Goal: Check status: Check status

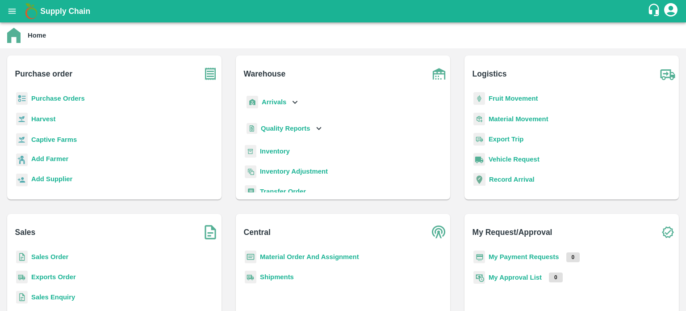
click at [65, 256] on b "Sales Order" at bounding box center [49, 256] width 37 height 7
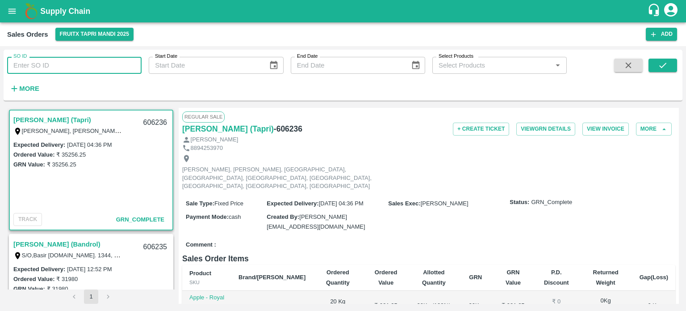
click at [70, 64] on input "SO ID" at bounding box center [74, 65] width 135 height 17
click at [70, 64] on input "604676" at bounding box center [74, 65] width 135 height 17
type input "604676"
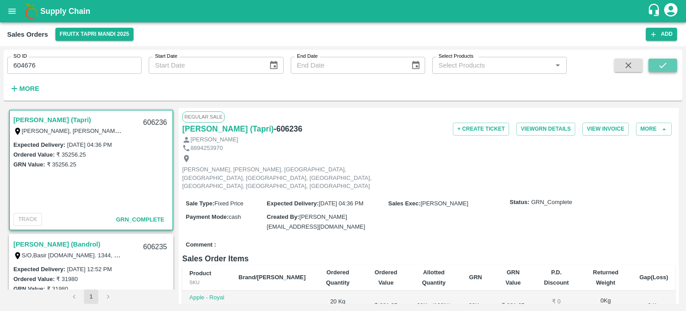
click at [663, 69] on icon "submit" at bounding box center [663, 65] width 10 height 10
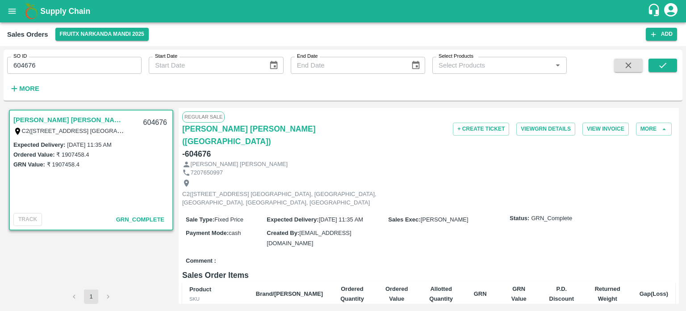
click at [100, 71] on input "604676" at bounding box center [74, 65] width 135 height 17
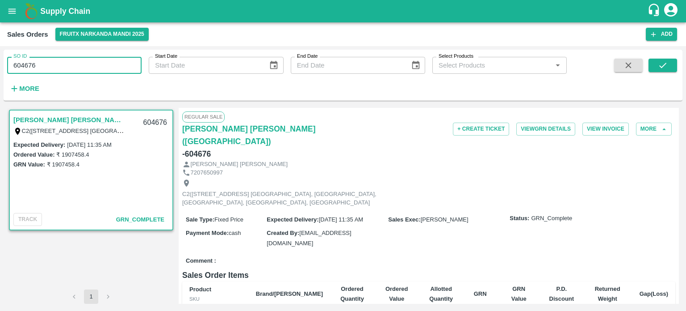
drag, startPoint x: 29, startPoint y: 62, endPoint x: 97, endPoint y: 68, distance: 69.1
click at [93, 73] on input "604676" at bounding box center [74, 65] width 135 height 17
click at [97, 68] on input "604659" at bounding box center [74, 65] width 135 height 17
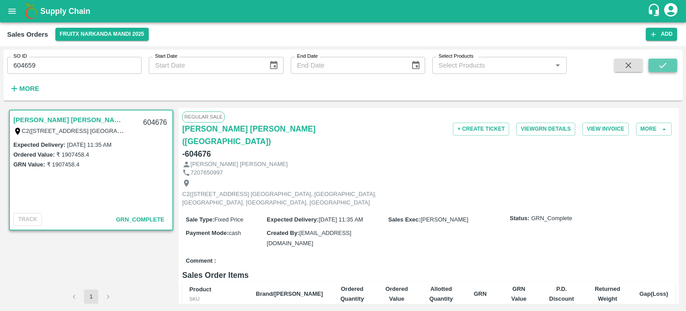
click at [663, 69] on icon "submit" at bounding box center [663, 65] width 10 height 10
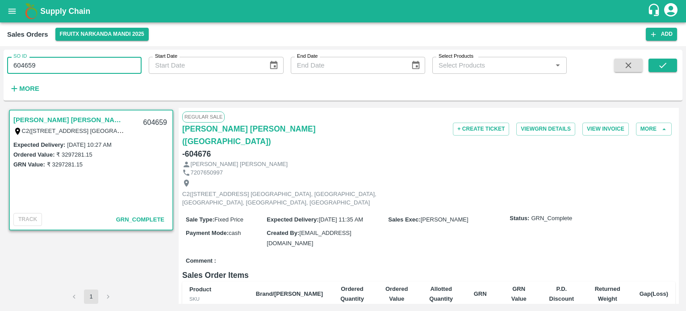
drag, startPoint x: 57, startPoint y: 68, endPoint x: 1, endPoint y: 71, distance: 56.4
click at [0, 72] on div "SO ID 604659 SO ID Start Date Start Date End Date End Date Select Products Sele…" at bounding box center [343, 178] width 686 height 265
paste input "text"
click at [672, 66] on button "submit" at bounding box center [663, 65] width 29 height 13
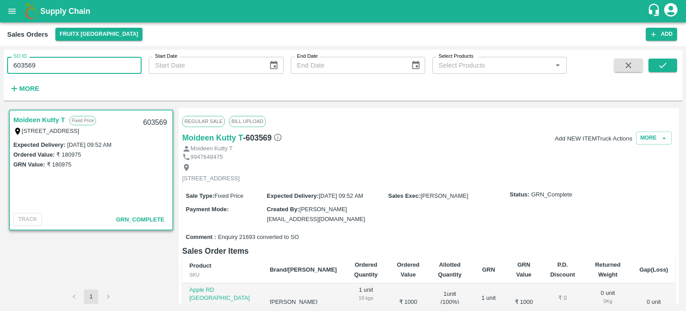
drag, startPoint x: 19, startPoint y: 66, endPoint x: 88, endPoint y: 68, distance: 68.9
click at [88, 68] on input "603569" at bounding box center [74, 65] width 135 height 17
click at [668, 70] on icon "submit" at bounding box center [663, 65] width 10 height 10
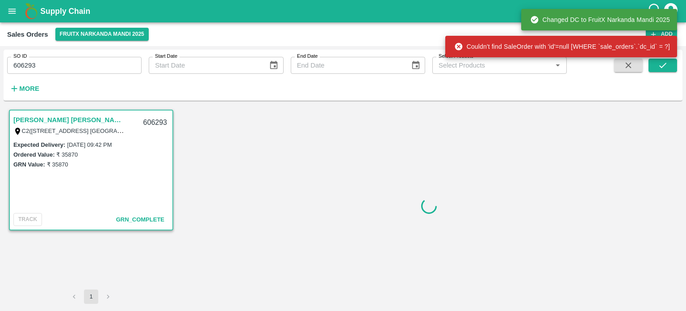
click at [104, 64] on input "606293" at bounding box center [74, 65] width 135 height 17
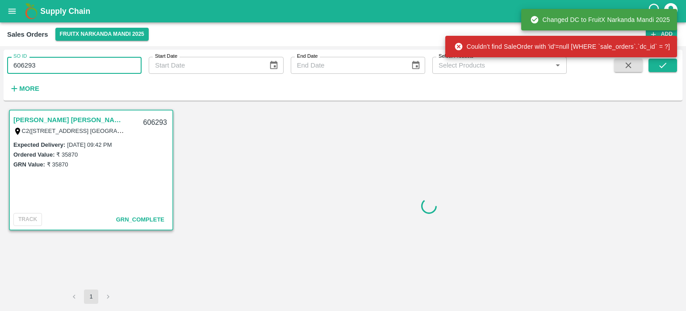
click at [104, 64] on input "606293" at bounding box center [74, 65] width 135 height 17
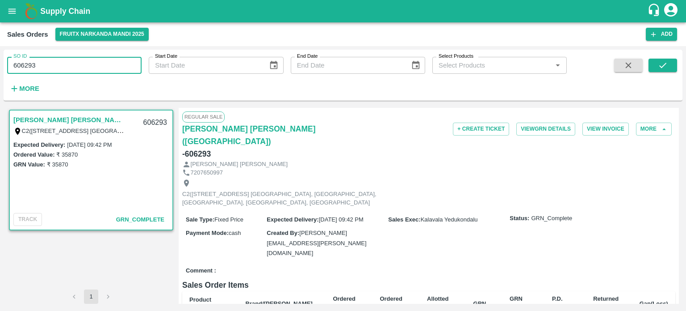
click at [105, 63] on input "606293" at bounding box center [74, 65] width 135 height 17
drag, startPoint x: 32, startPoint y: 60, endPoint x: 100, endPoint y: 65, distance: 68.6
click at [100, 66] on input "606293" at bounding box center [74, 65] width 135 height 17
click at [102, 62] on input "606292" at bounding box center [74, 65] width 135 height 17
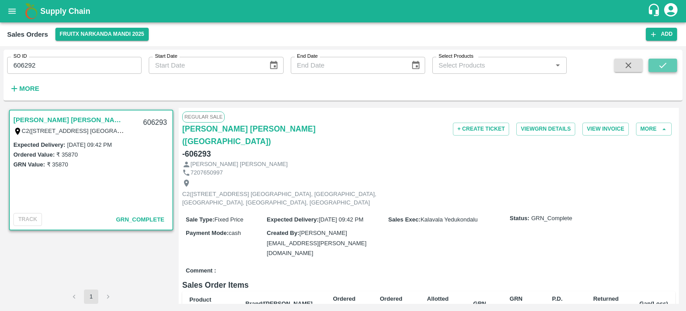
click at [652, 71] on button "submit" at bounding box center [663, 65] width 29 height 13
drag, startPoint x: 30, startPoint y: 61, endPoint x: 120, endPoint y: 59, distance: 89.4
click at [119, 60] on input "606292" at bounding box center [74, 65] width 135 height 17
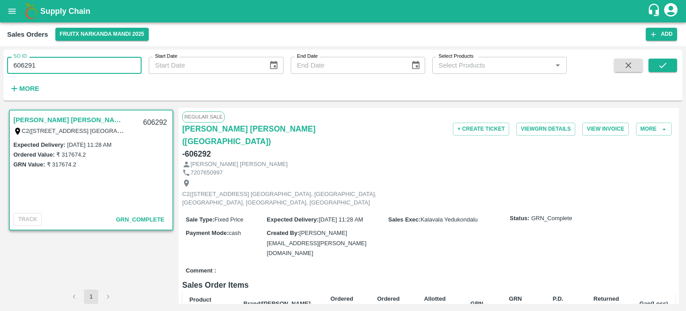
click at [125, 62] on input "606291" at bounding box center [74, 65] width 135 height 17
click at [664, 62] on icon "submit" at bounding box center [663, 65] width 10 height 10
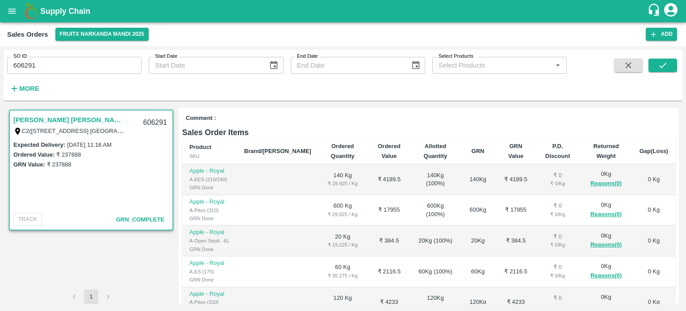
scroll to position [223, 0]
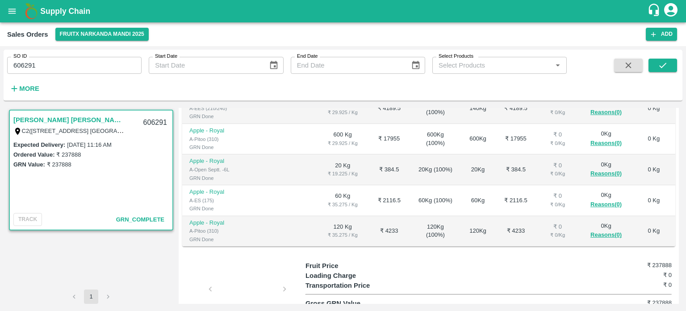
click at [251, 268] on div at bounding box center [247, 291] width 67 height 47
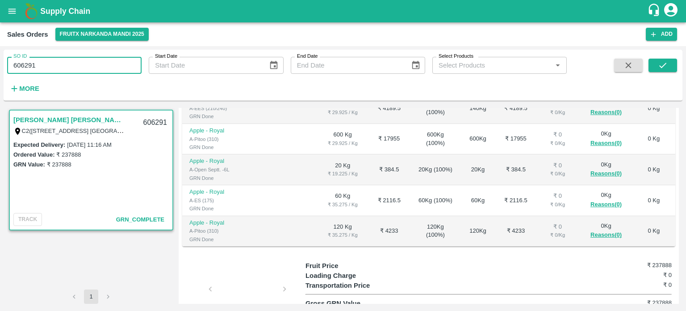
drag, startPoint x: 64, startPoint y: 66, endPoint x: 105, endPoint y: 56, distance: 42.3
click at [106, 60] on input "606291" at bounding box center [74, 65] width 135 height 17
click at [73, 69] on input "c" at bounding box center [74, 65] width 135 height 17
type input "c"
paste input "text"
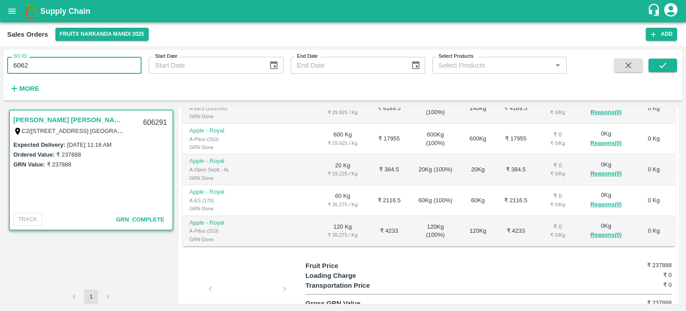
click at [67, 59] on input "6062" at bounding box center [74, 65] width 135 height 17
click at [67, 59] on input "606288" at bounding box center [74, 65] width 135 height 17
drag, startPoint x: 659, startPoint y: 61, endPoint x: 649, endPoint y: 57, distance: 11.0
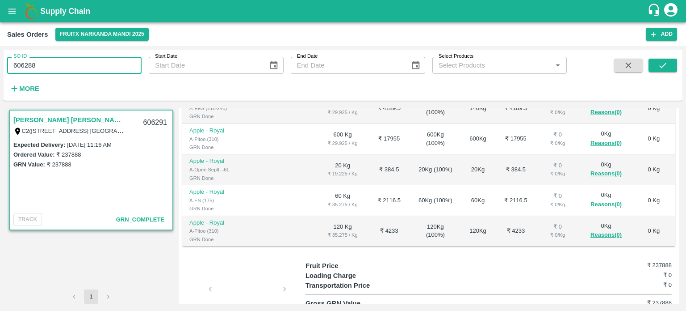
click at [659, 60] on icon "submit" at bounding box center [663, 65] width 10 height 10
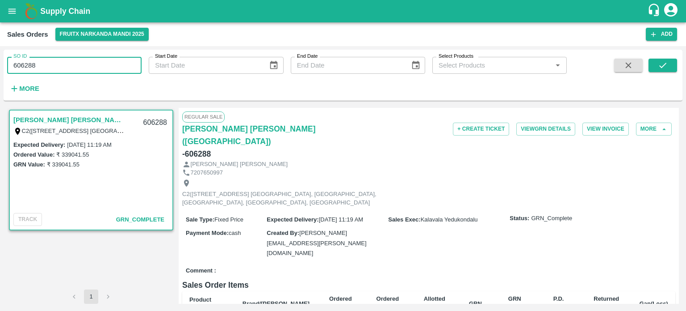
drag, startPoint x: 45, startPoint y: 62, endPoint x: 88, endPoint y: 62, distance: 42.9
click at [88, 62] on input "606288" at bounding box center [74, 65] width 135 height 17
click at [126, 69] on input "606287" at bounding box center [74, 65] width 135 height 17
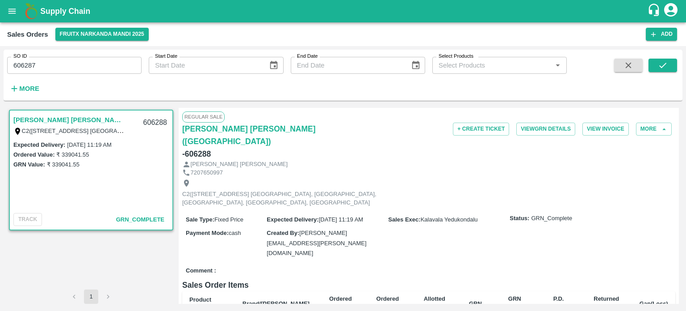
click at [679, 62] on div "SO ID 606287 SO ID Start Date Start Date End Date End Date Select Products Sele…" at bounding box center [343, 75] width 679 height 44
click at [662, 66] on icon "submit" at bounding box center [663, 65] width 10 height 10
drag, startPoint x: 29, startPoint y: 67, endPoint x: 106, endPoint y: 66, distance: 76.9
click at [104, 69] on input "606287" at bounding box center [74, 65] width 135 height 17
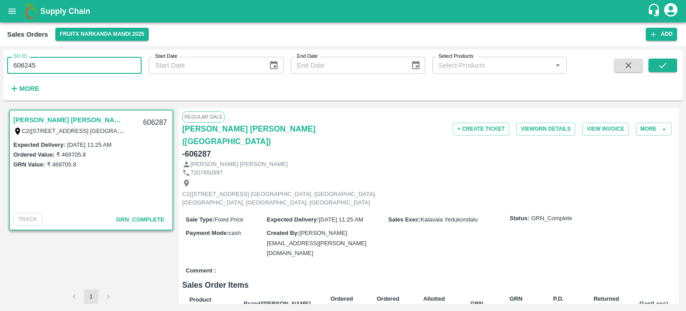
click at [107, 62] on input "606245" at bounding box center [74, 65] width 135 height 17
drag, startPoint x: 28, startPoint y: 63, endPoint x: 126, endPoint y: 61, distance: 98.3
click at [126, 62] on input "606245" at bounding box center [74, 65] width 135 height 17
click at [122, 57] on input "606226" at bounding box center [74, 65] width 135 height 17
drag, startPoint x: 23, startPoint y: 62, endPoint x: 126, endPoint y: 58, distance: 102.9
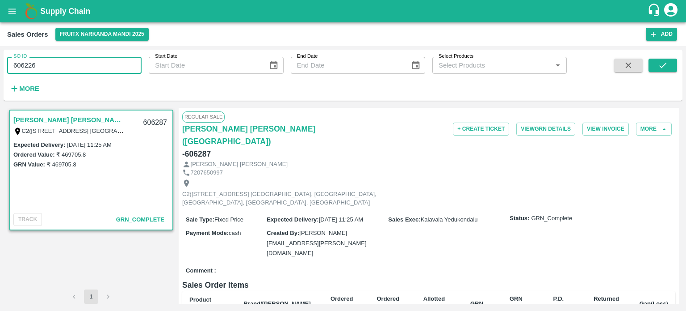
click at [126, 58] on input "606226" at bounding box center [74, 65] width 135 height 17
click at [126, 57] on input "606192" at bounding box center [74, 65] width 135 height 17
drag, startPoint x: 32, startPoint y: 62, endPoint x: 89, endPoint y: 65, distance: 57.3
click at [89, 65] on input "606192" at bounding box center [74, 65] width 135 height 17
click at [90, 65] on input "606190" at bounding box center [74, 65] width 135 height 17
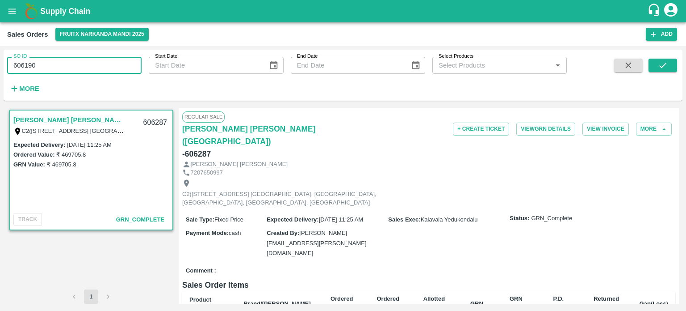
drag, startPoint x: 28, startPoint y: 60, endPoint x: 79, endPoint y: 59, distance: 50.5
click at [79, 59] on input "606190" at bounding box center [74, 65] width 135 height 17
drag, startPoint x: 72, startPoint y: 62, endPoint x: 7, endPoint y: 68, distance: 64.7
click at [7, 68] on input "c" at bounding box center [74, 65] width 135 height 17
paste input "text"
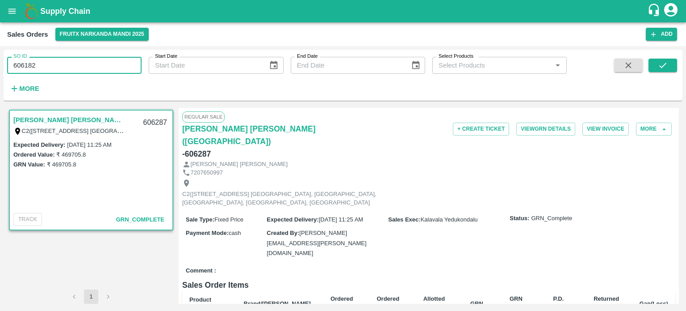
click at [61, 63] on input "606182" at bounding box center [74, 65] width 135 height 17
drag, startPoint x: 95, startPoint y: 64, endPoint x: 110, endPoint y: 59, distance: 16.0
click at [108, 62] on input "606182" at bounding box center [74, 65] width 135 height 17
click at [110, 59] on input "606171" at bounding box center [74, 65] width 135 height 17
click at [27, 60] on input "606171" at bounding box center [74, 65] width 135 height 17
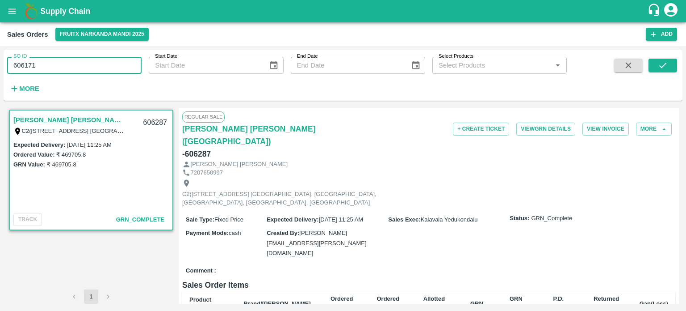
drag, startPoint x: 32, startPoint y: 63, endPoint x: 85, endPoint y: 60, distance: 53.2
click at [84, 60] on input "606171" at bounding box center [74, 65] width 135 height 17
click at [85, 60] on input "606170" at bounding box center [74, 65] width 135 height 17
drag, startPoint x: 21, startPoint y: 64, endPoint x: 149, endPoint y: 66, distance: 127.8
click at [149, 66] on div "SO ID 606170 SO ID Start Date Start Date End Date End Date Select Products Sele…" at bounding box center [283, 73] width 567 height 46
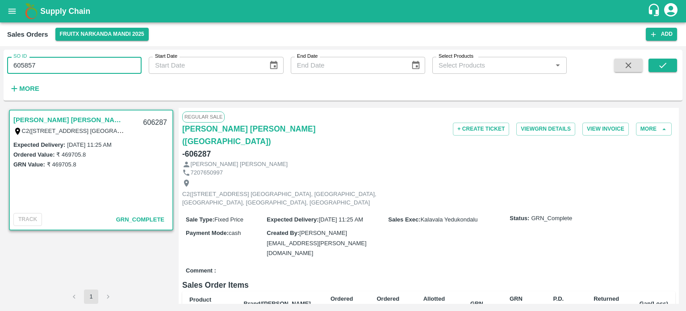
click at [106, 61] on input "605857" at bounding box center [74, 65] width 135 height 17
drag, startPoint x: 21, startPoint y: 63, endPoint x: 166, endPoint y: 71, distance: 144.6
click at [164, 72] on div "SO ID 605857 SO ID Start Date Start Date End Date End Date Select Products Sele…" at bounding box center [283, 73] width 567 height 46
drag, startPoint x: 46, startPoint y: 60, endPoint x: 0, endPoint y: 48, distance: 47.7
click at [0, 48] on div "SO ID 604885 SO ID Start Date Start Date End Date End Date Select Products Sele…" at bounding box center [343, 178] width 686 height 265
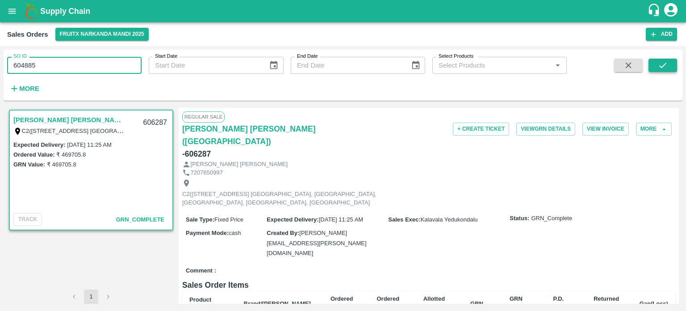
type input "604885"
click at [661, 64] on icon "submit" at bounding box center [663, 65] width 10 height 10
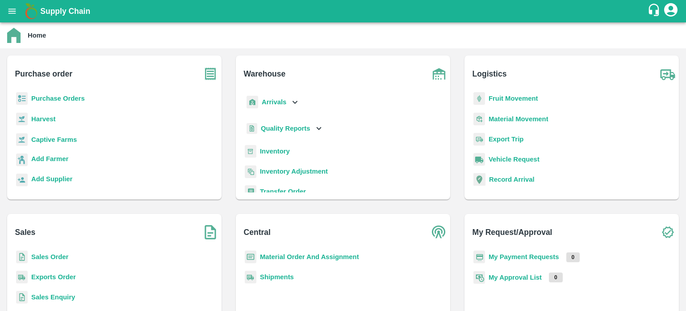
click at [53, 278] on b "Exports Order" at bounding box center [53, 276] width 45 height 7
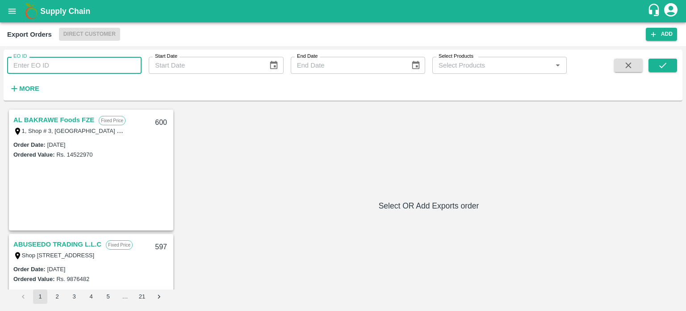
click at [84, 67] on input "EO ID" at bounding box center [74, 65] width 135 height 17
type input "557"
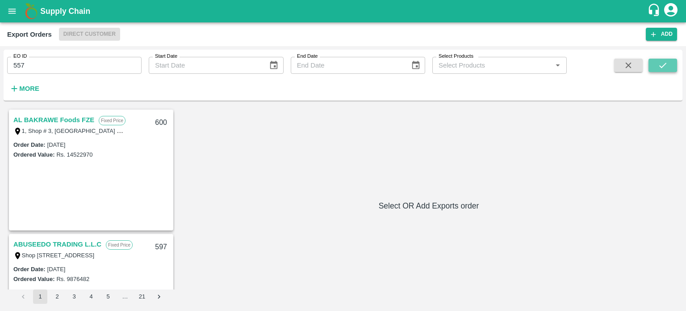
click at [657, 67] on button "submit" at bounding box center [663, 65] width 29 height 13
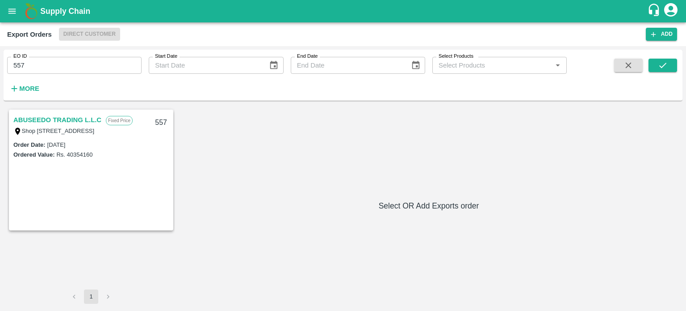
click at [75, 115] on link "ABUSEEDO TRADING L.L.C" at bounding box center [57, 120] width 88 height 12
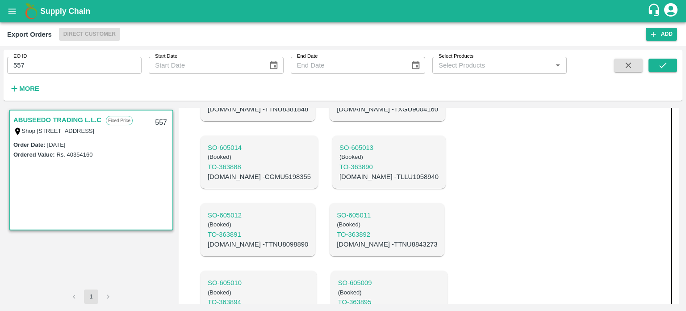
scroll to position [1278, 0]
